Goal: Task Accomplishment & Management: Manage account settings

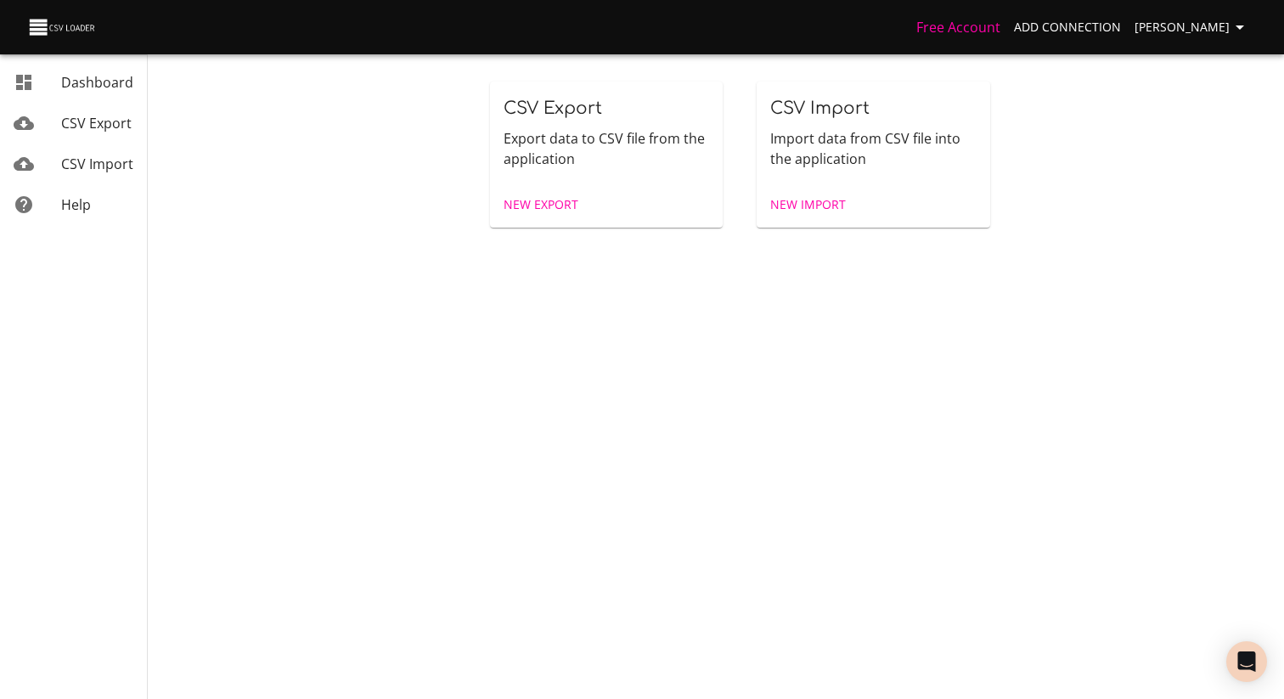
click at [72, 133] on link "CSV Export" at bounding box center [73, 123] width 147 height 41
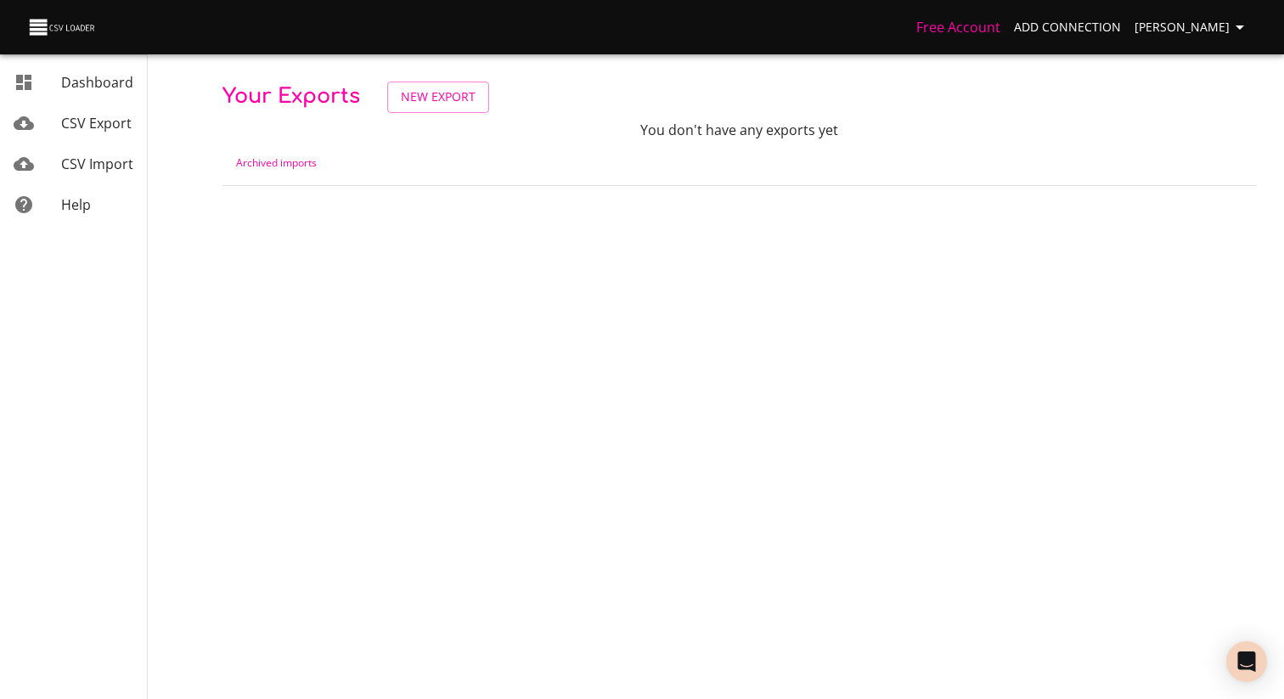
click at [436, 214] on body "Free Account Add Connection [PERSON_NAME] Dashboard CSV Export CSV Import Help …" at bounding box center [642, 349] width 1284 height 699
click at [301, 159] on link "Archived imports" at bounding box center [276, 162] width 81 height 14
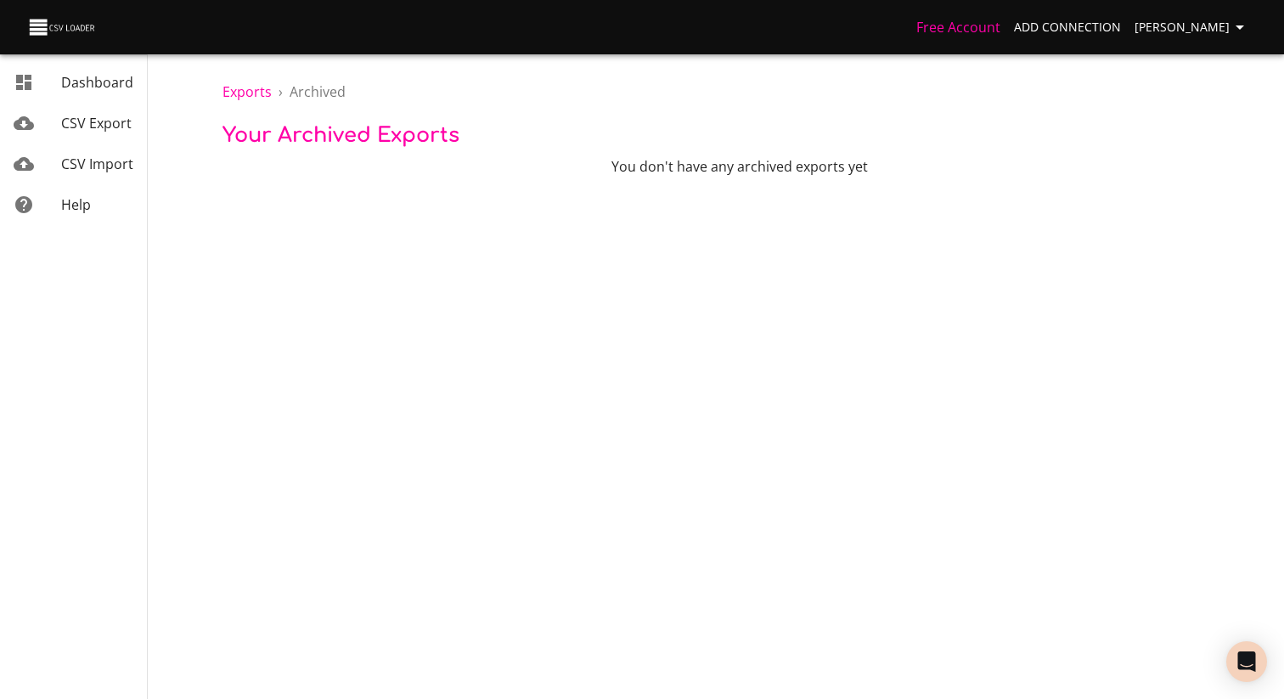
click at [1203, 20] on span "[PERSON_NAME]" at bounding box center [1191, 27] width 115 height 21
click at [1213, 208] on li "Sign out" at bounding box center [1204, 218] width 109 height 31
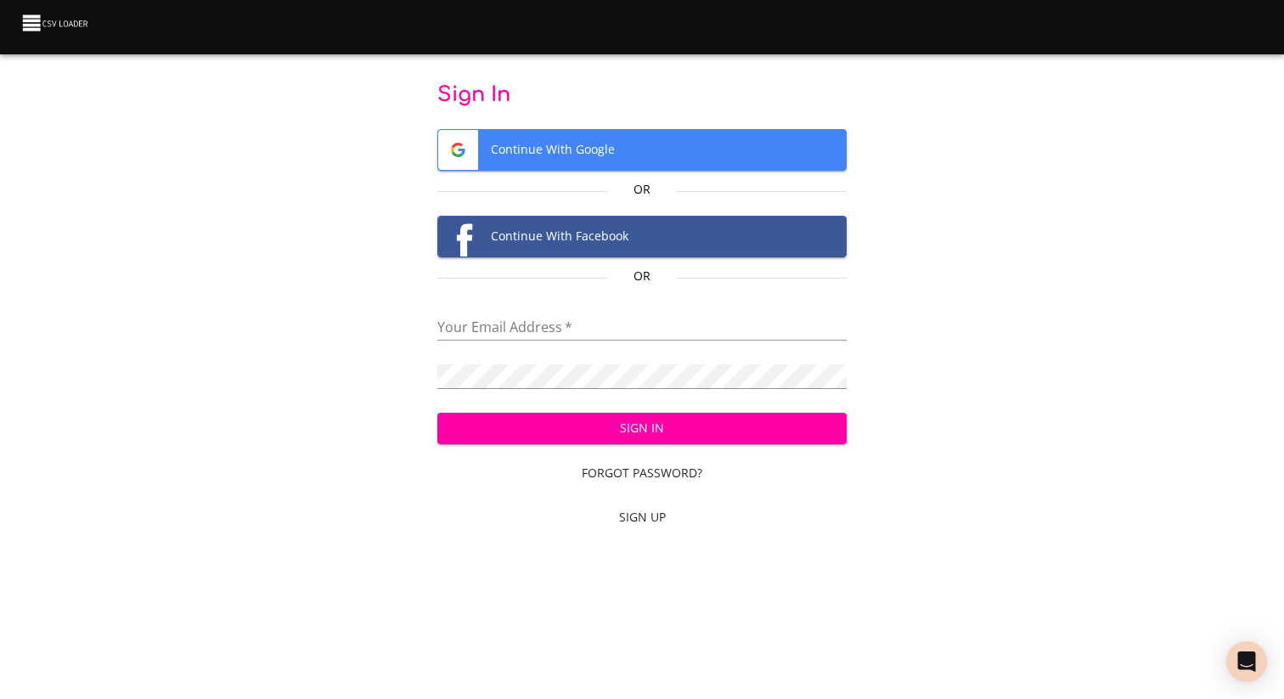
click at [591, 162] on span "Continue With Google" at bounding box center [642, 150] width 408 height 40
